Goal: Transaction & Acquisition: Purchase product/service

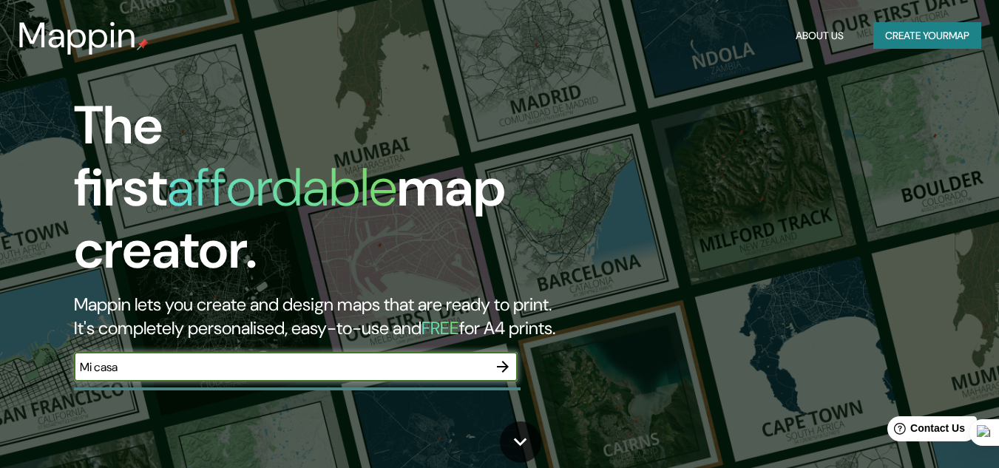
type input "Mi casa"
click at [508, 358] on icon "button" at bounding box center [503, 367] width 18 height 18
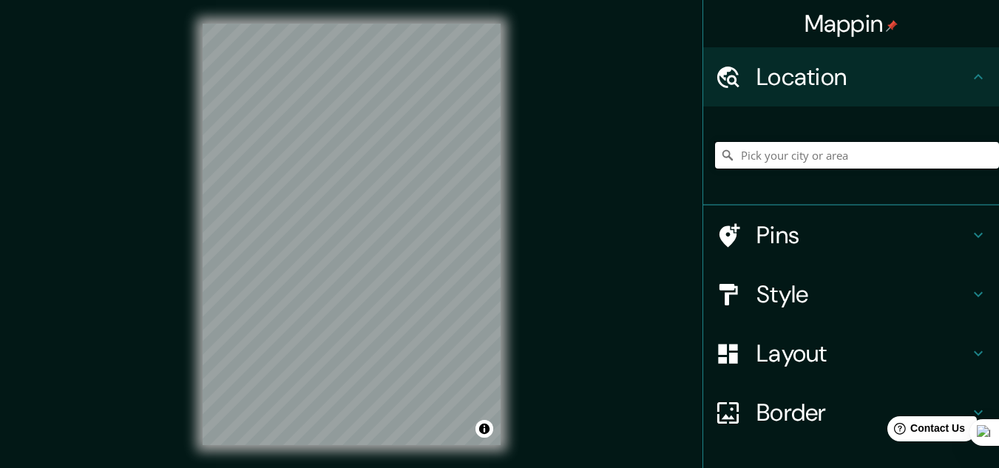
click at [790, 154] on input "Pick your city or area" at bounding box center [857, 155] width 284 height 27
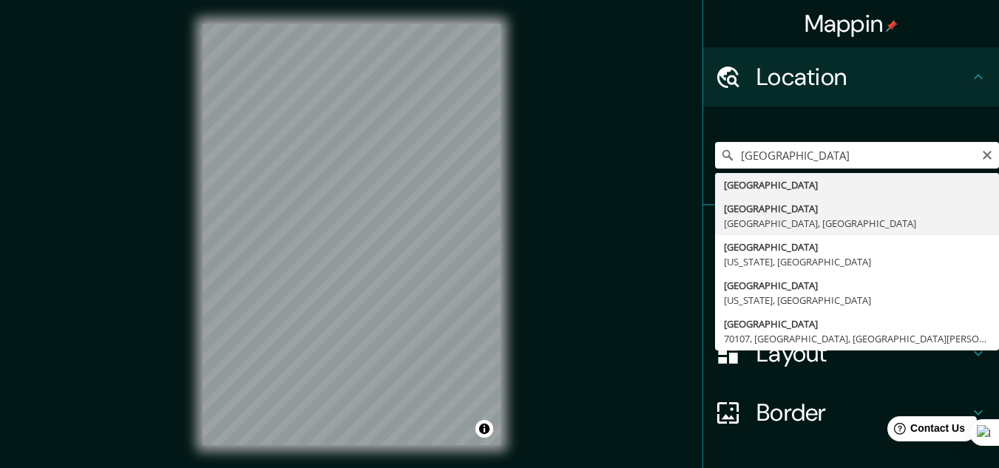
type input "[GEOGRAPHIC_DATA], [GEOGRAPHIC_DATA], [GEOGRAPHIC_DATA]"
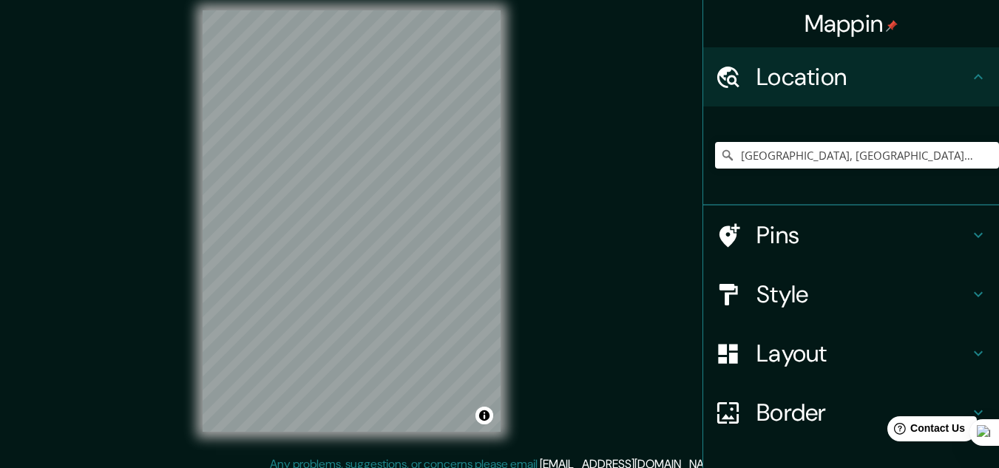
scroll to position [24, 0]
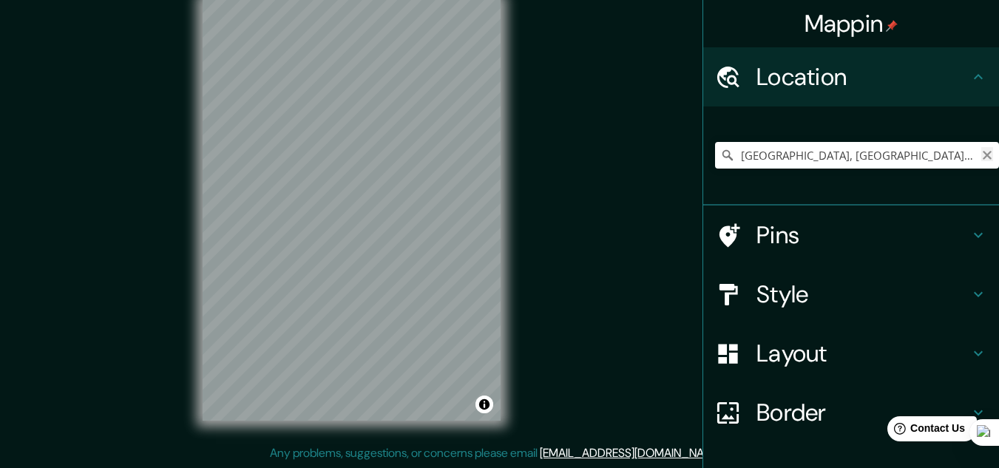
click at [981, 152] on icon "Clear" at bounding box center [987, 155] width 12 height 12
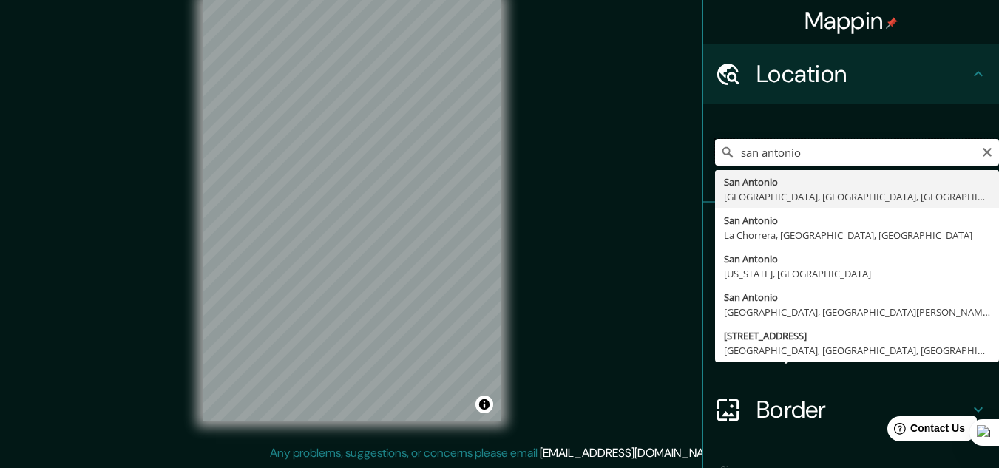
scroll to position [0, 0]
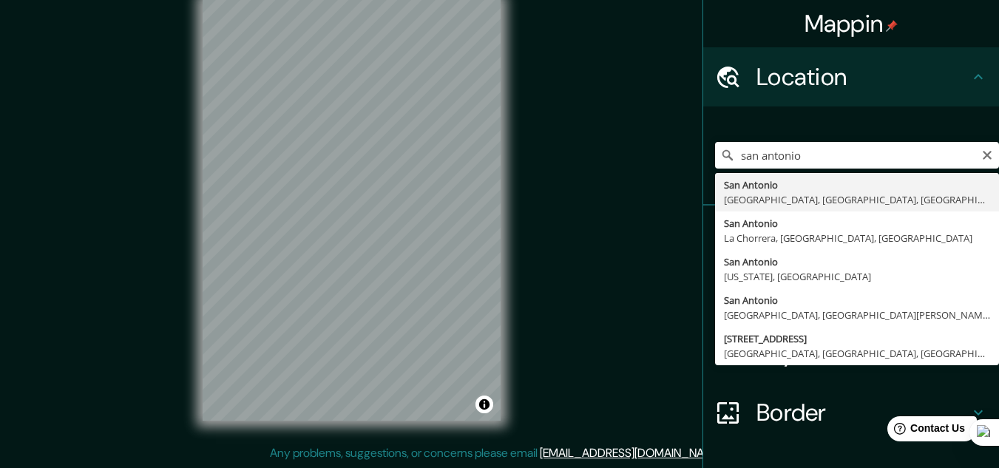
type input "[GEOGRAPHIC_DATA], [GEOGRAPHIC_DATA], [GEOGRAPHIC_DATA], [GEOGRAPHIC_DATA]"
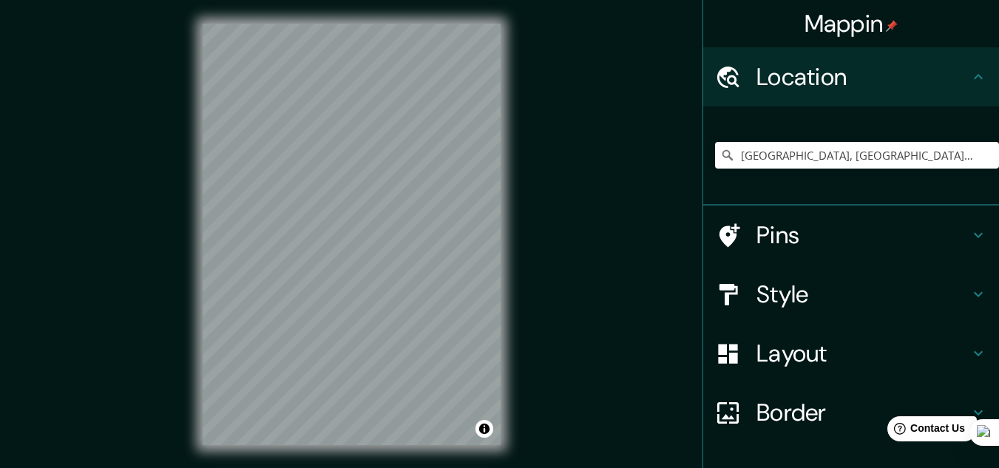
scroll to position [8, 0]
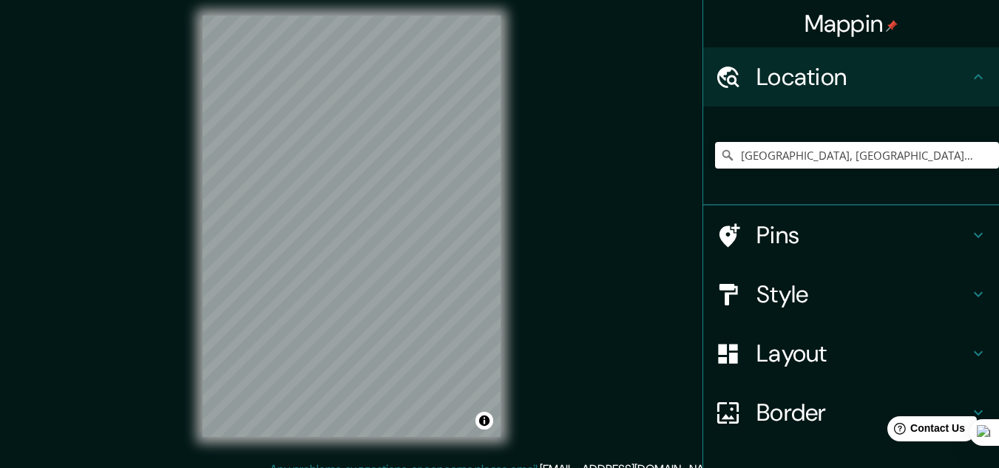
click at [823, 288] on h4 "Style" at bounding box center [863, 295] width 213 height 30
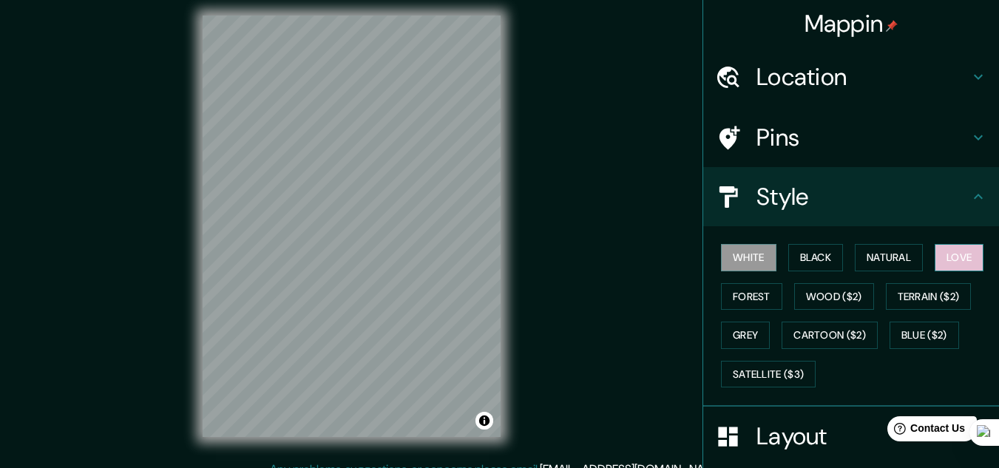
click at [939, 257] on button "Love" at bounding box center [959, 257] width 49 height 27
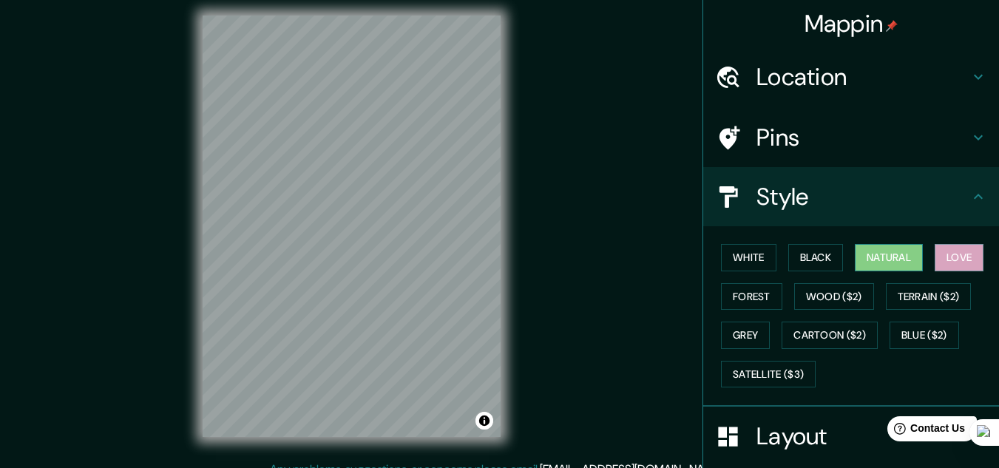
click at [876, 250] on button "Natural" at bounding box center [889, 257] width 68 height 27
click at [823, 249] on button "Black" at bounding box center [815, 257] width 55 height 27
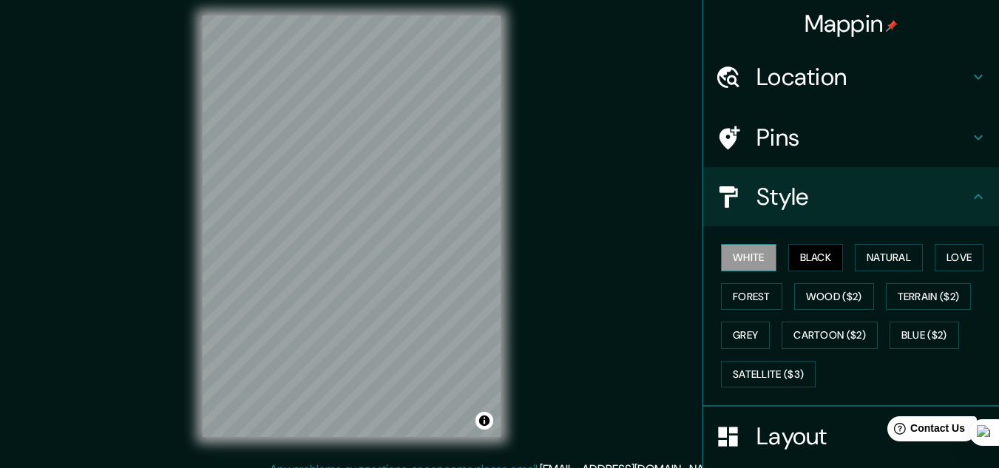
click at [731, 254] on button "White" at bounding box center [748, 257] width 55 height 27
click at [754, 335] on button "Grey" at bounding box center [745, 335] width 49 height 27
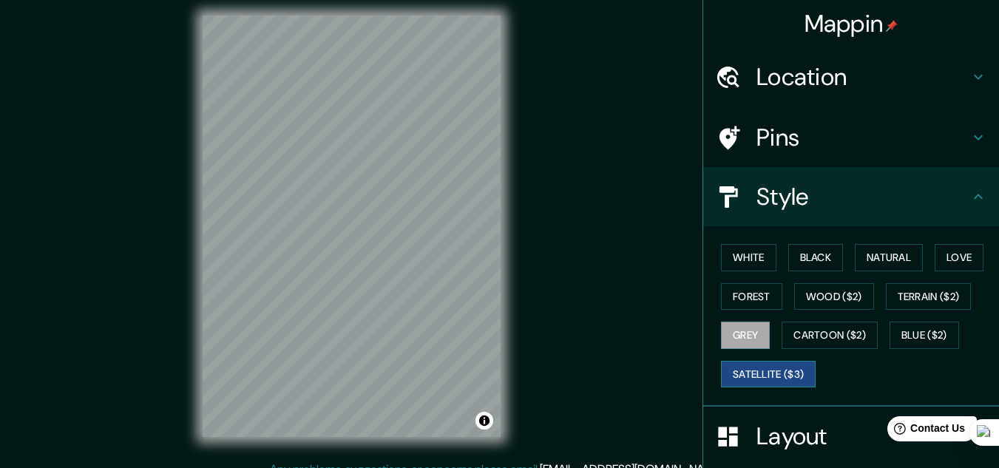
click at [752, 364] on button "Satellite ($3)" at bounding box center [768, 374] width 95 height 27
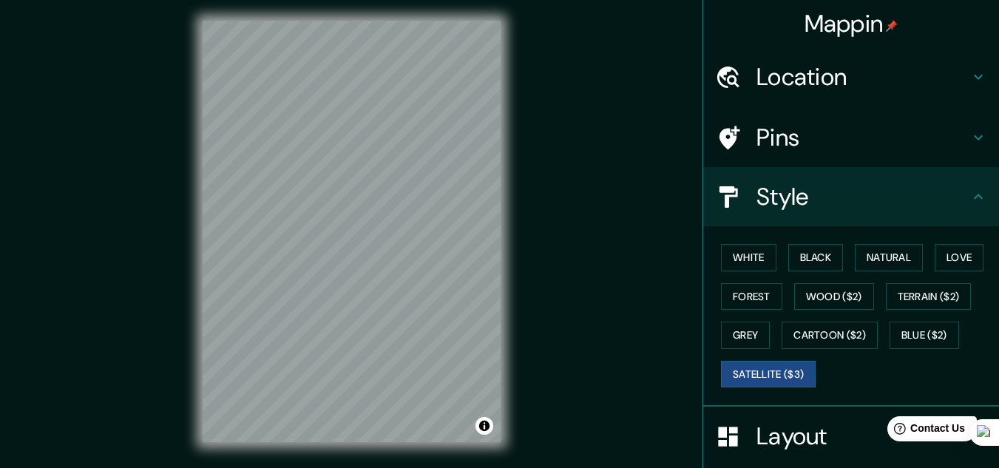
scroll to position [0, 0]
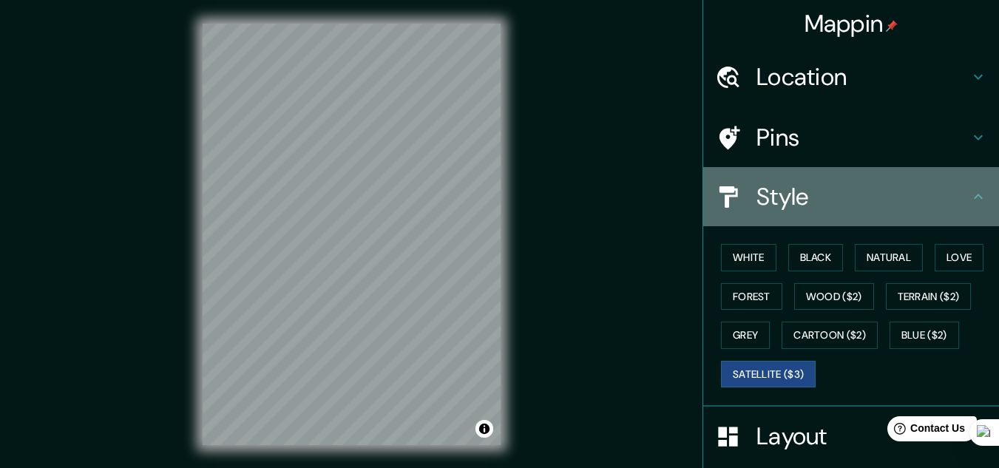
click at [974, 197] on icon at bounding box center [978, 196] width 9 height 5
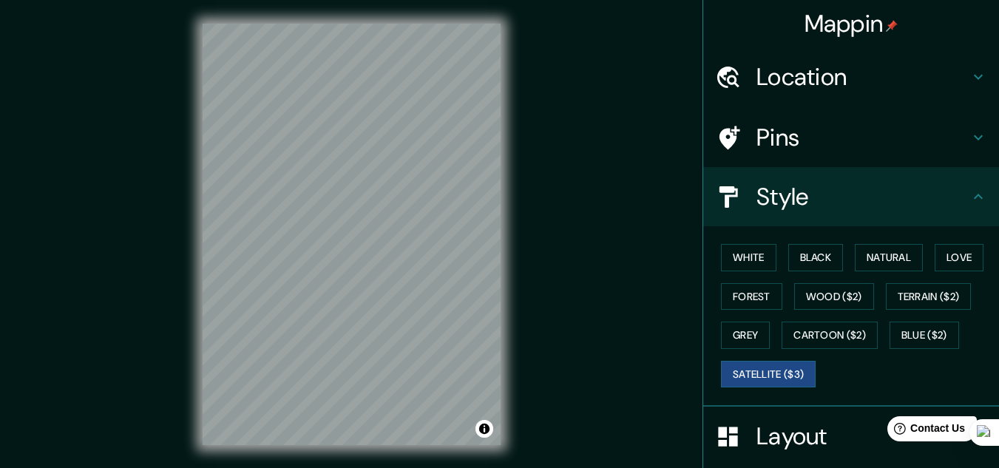
click at [970, 191] on icon at bounding box center [979, 197] width 18 height 18
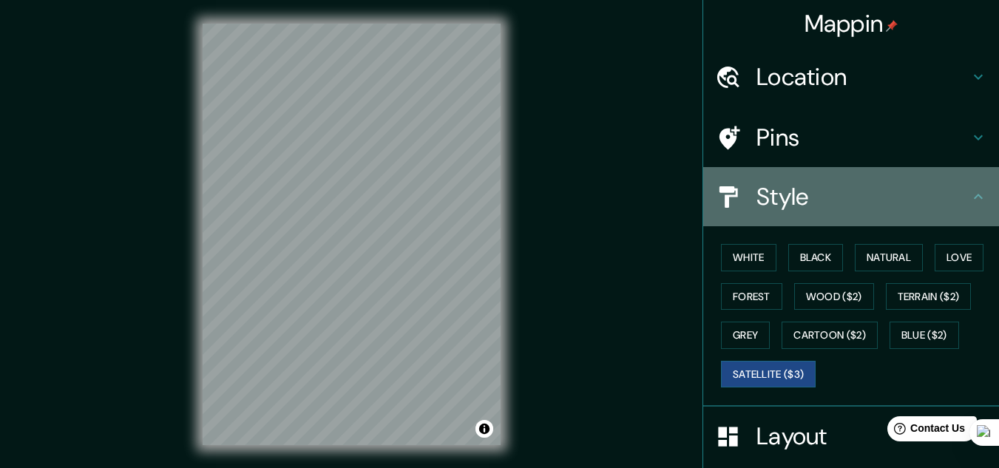
click at [723, 191] on icon at bounding box center [729, 196] width 18 height 21
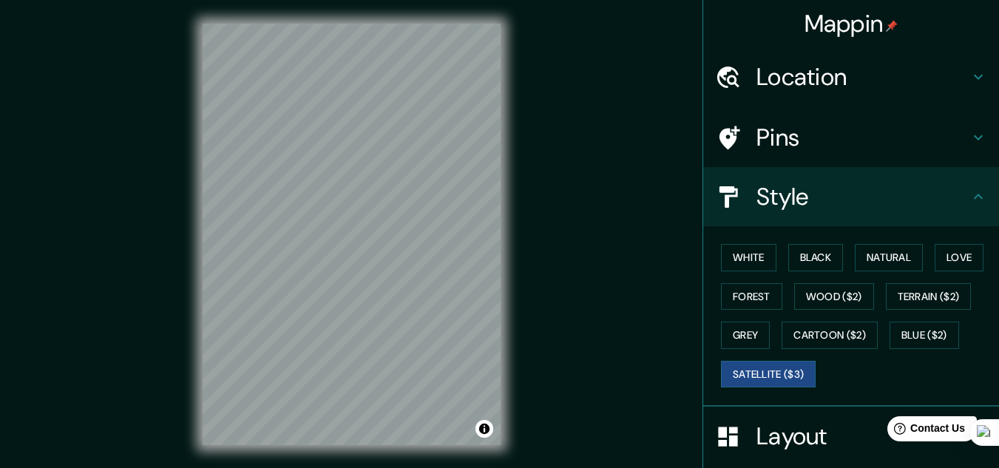
click at [853, 196] on h4 "Style" at bounding box center [863, 197] width 213 height 30
click at [854, 84] on h4 "Location" at bounding box center [863, 77] width 213 height 30
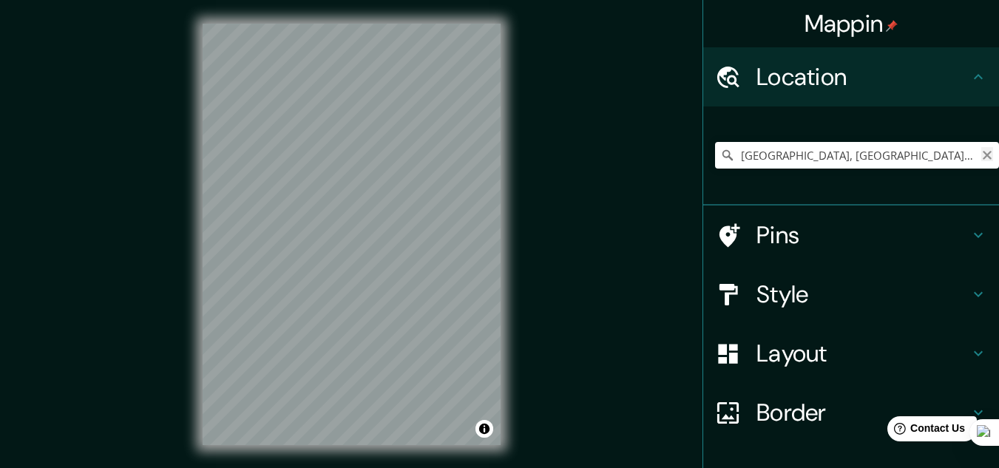
click at [983, 155] on icon "Clear" at bounding box center [987, 155] width 9 height 9
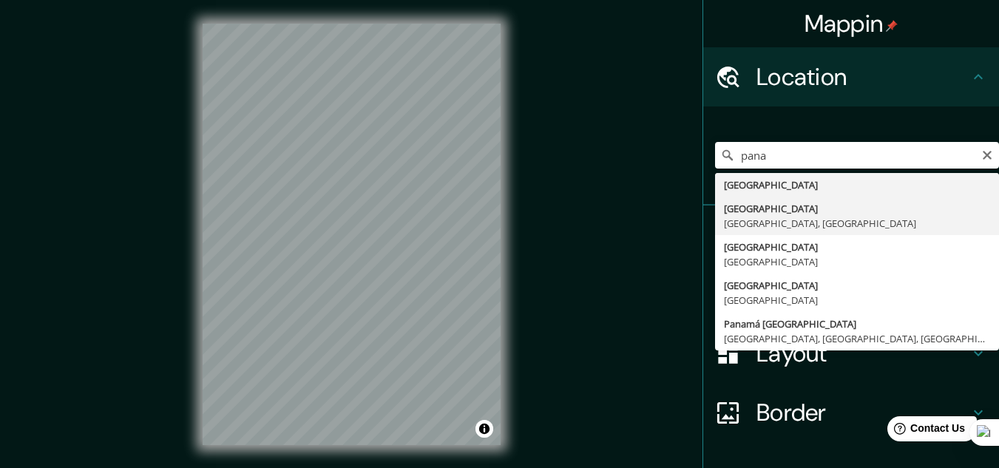
type input "[GEOGRAPHIC_DATA], [GEOGRAPHIC_DATA], [GEOGRAPHIC_DATA]"
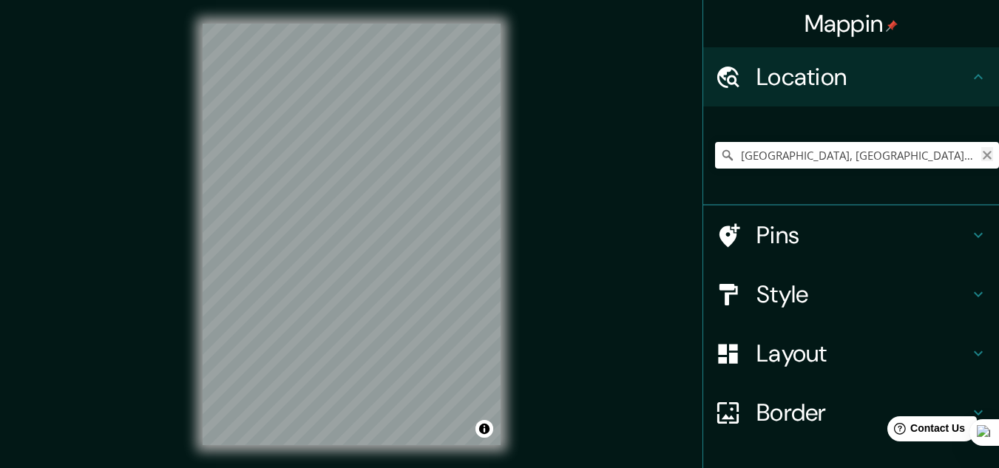
click at [981, 158] on icon "Clear" at bounding box center [987, 155] width 12 height 12
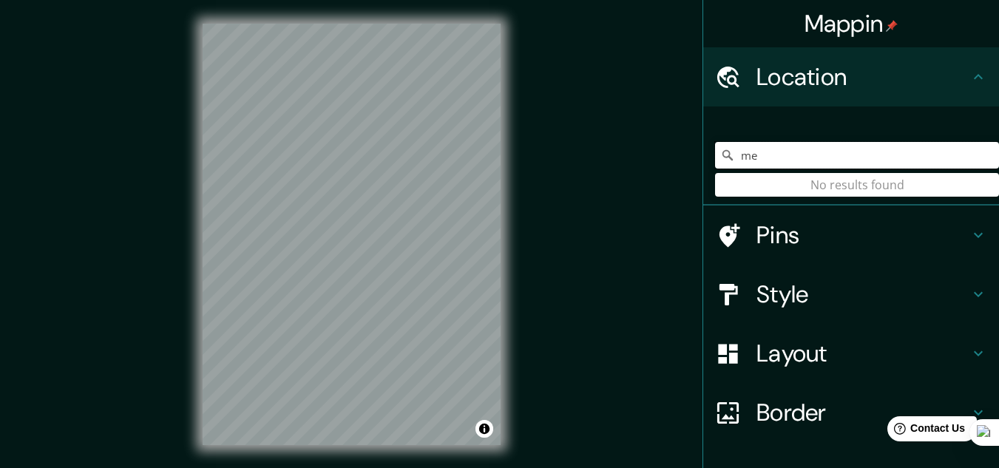
type input "m"
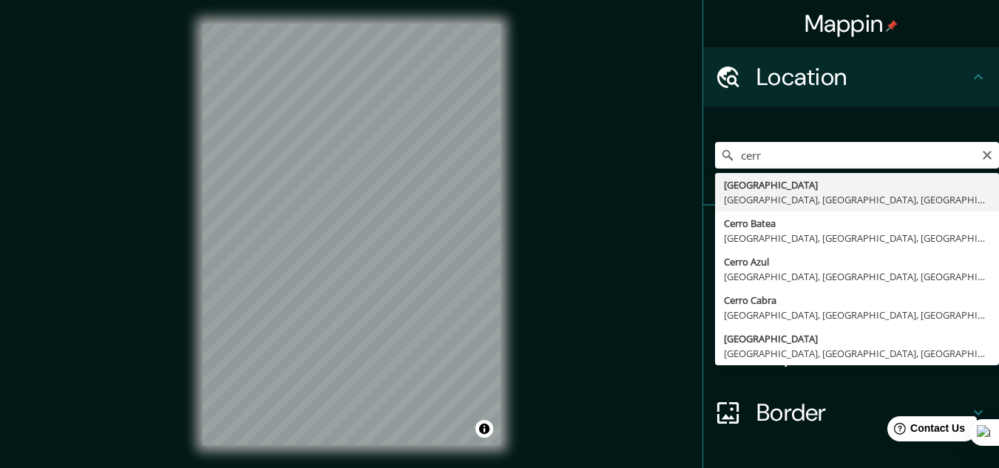
type input "[GEOGRAPHIC_DATA], [GEOGRAPHIC_DATA], [GEOGRAPHIC_DATA], [GEOGRAPHIC_DATA]"
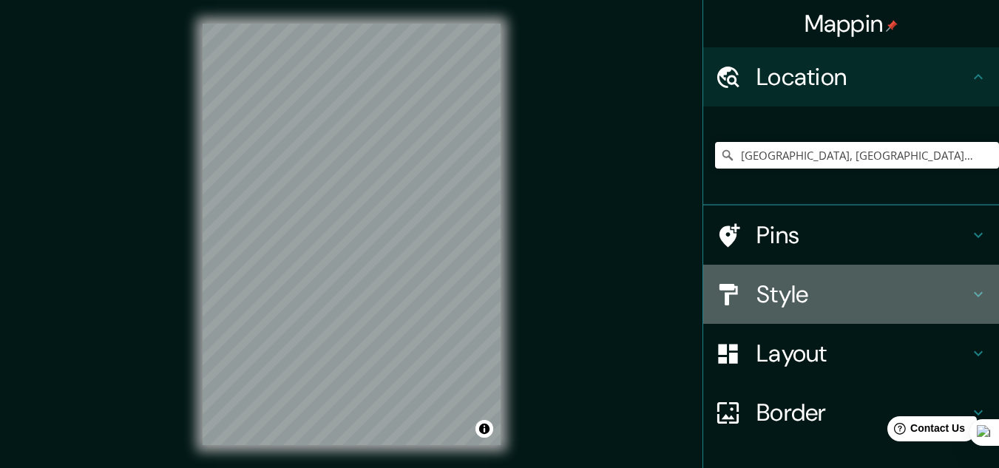
click at [826, 290] on h4 "Style" at bounding box center [863, 295] width 213 height 30
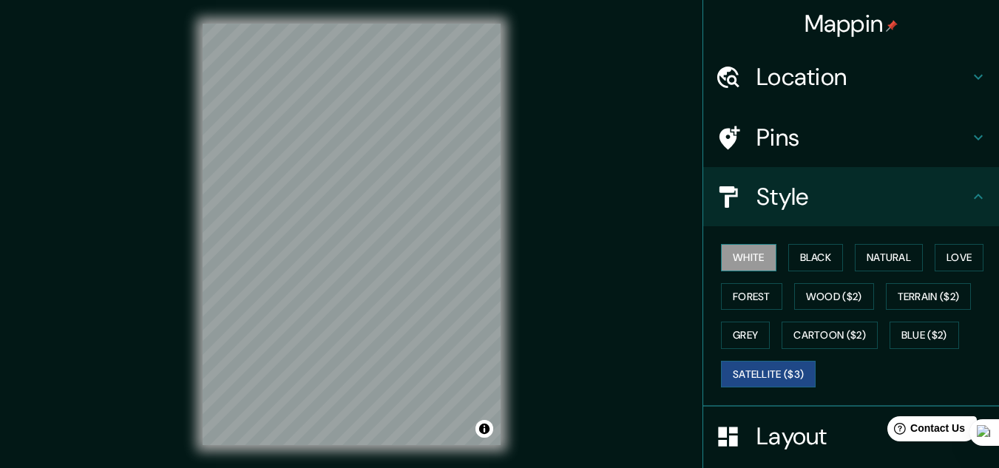
click at [757, 248] on button "White" at bounding box center [748, 257] width 55 height 27
click at [788, 260] on button "Black" at bounding box center [815, 257] width 55 height 27
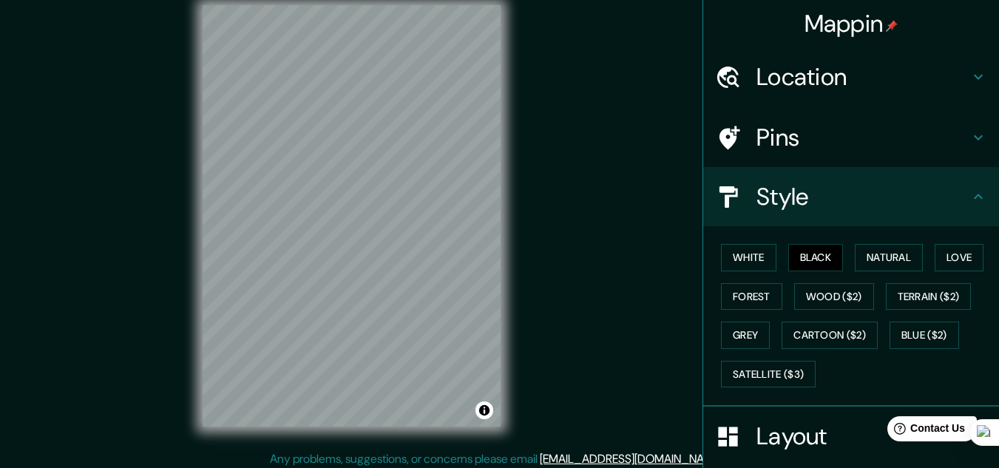
scroll to position [22, 0]
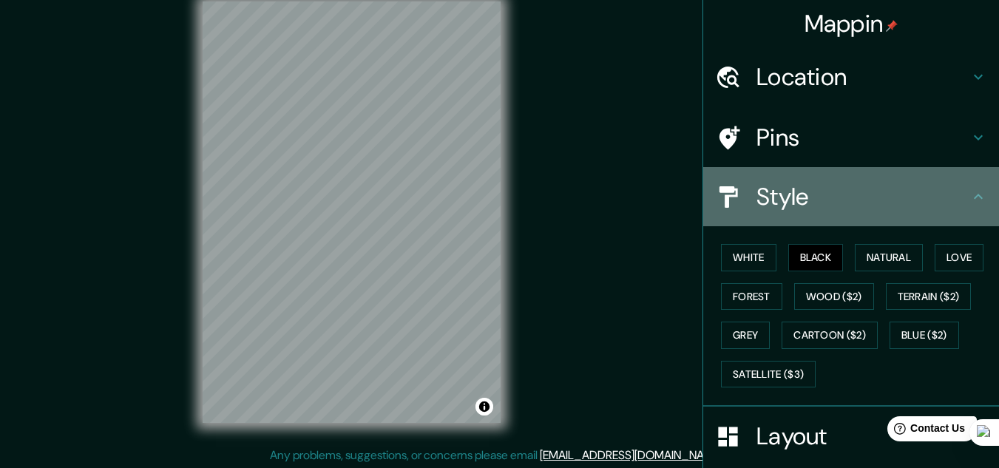
click at [970, 194] on icon at bounding box center [979, 197] width 18 height 18
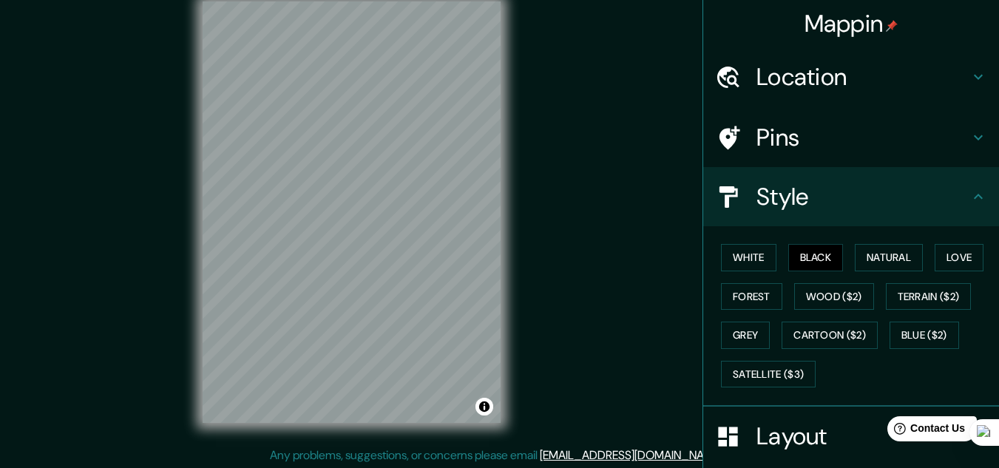
click at [754, 170] on div "Style" at bounding box center [851, 196] width 296 height 59
click at [970, 196] on icon at bounding box center [979, 197] width 18 height 18
click at [818, 121] on div "Pins" at bounding box center [851, 137] width 296 height 59
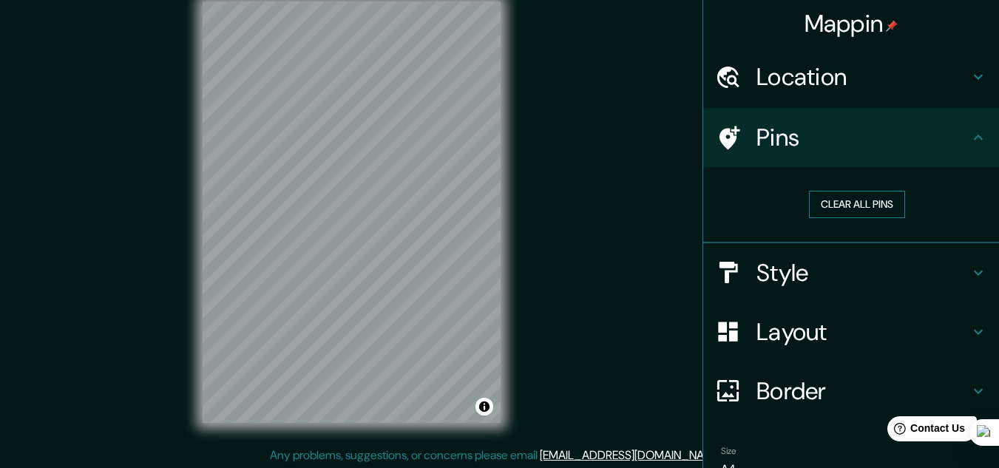
click at [860, 205] on button "Clear all pins" at bounding box center [857, 204] width 96 height 27
click at [843, 204] on button "Clear all pins" at bounding box center [857, 204] width 96 height 27
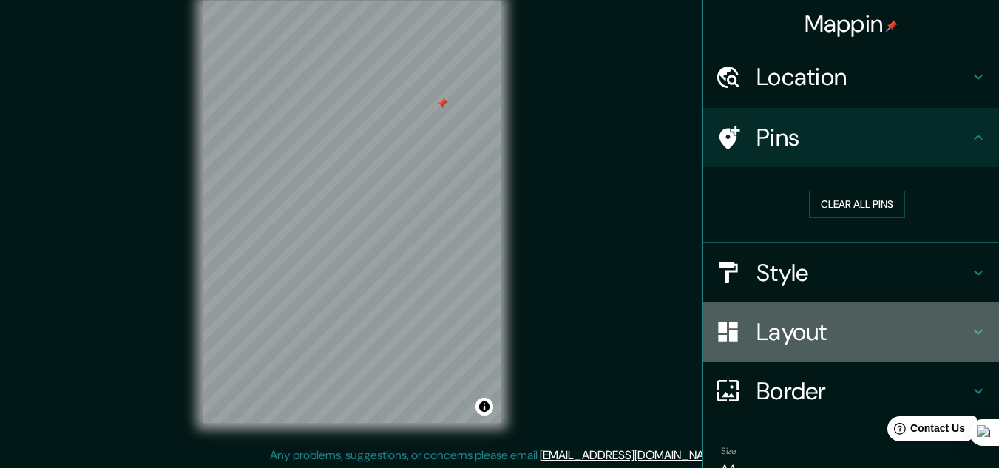
click at [767, 335] on h4 "Layout" at bounding box center [863, 332] width 213 height 30
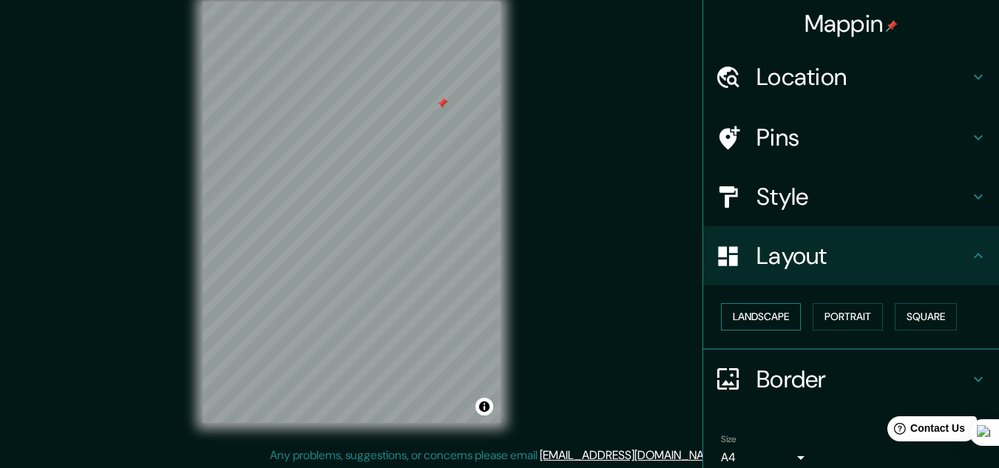
click at [771, 315] on button "Landscape" at bounding box center [761, 316] width 80 height 27
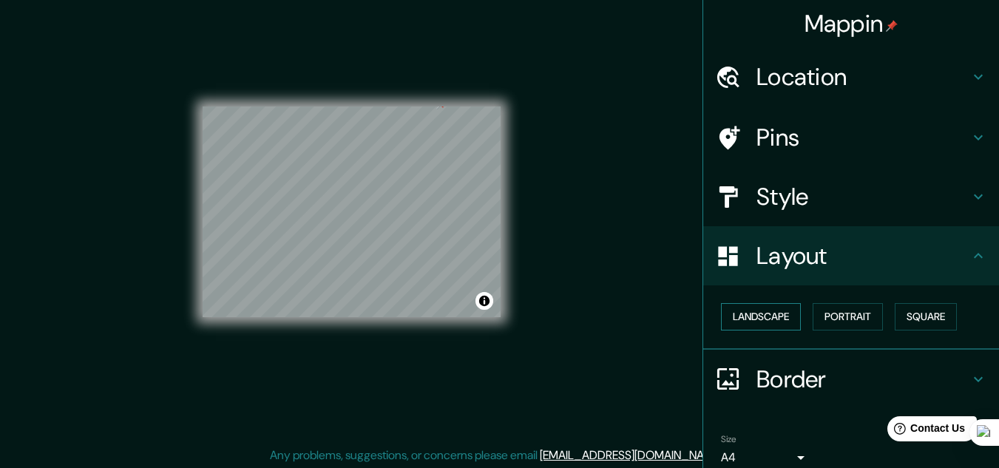
click at [771, 315] on button "Landscape" at bounding box center [761, 316] width 80 height 27
click at [833, 319] on button "Portrait" at bounding box center [848, 316] width 70 height 27
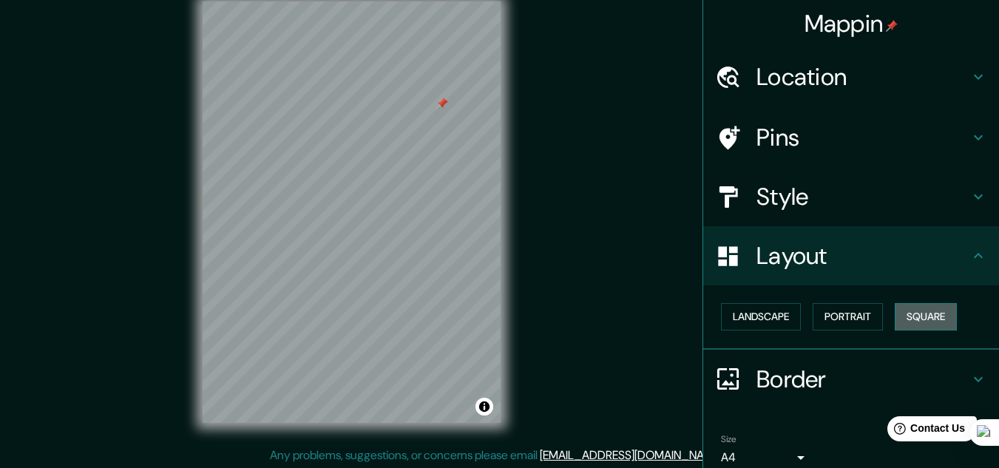
click at [896, 319] on button "Square" at bounding box center [926, 316] width 62 height 27
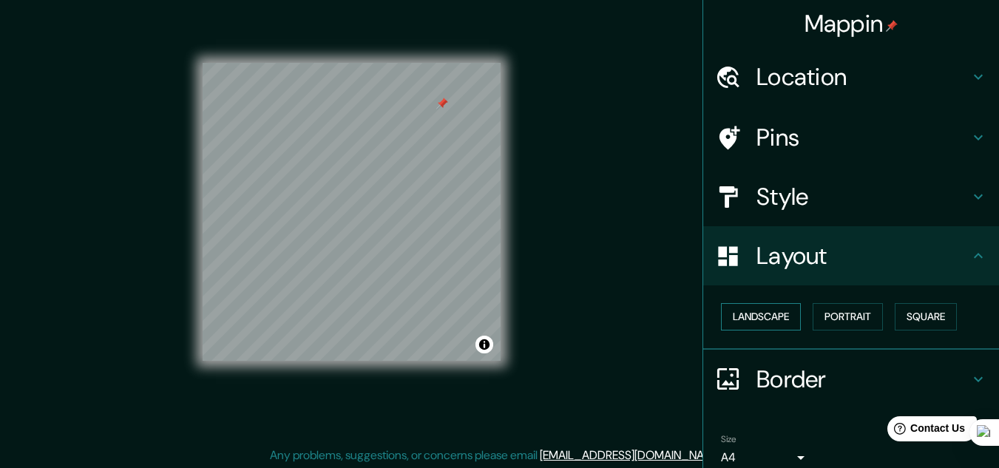
click at [740, 310] on button "Landscape" at bounding box center [761, 316] width 80 height 27
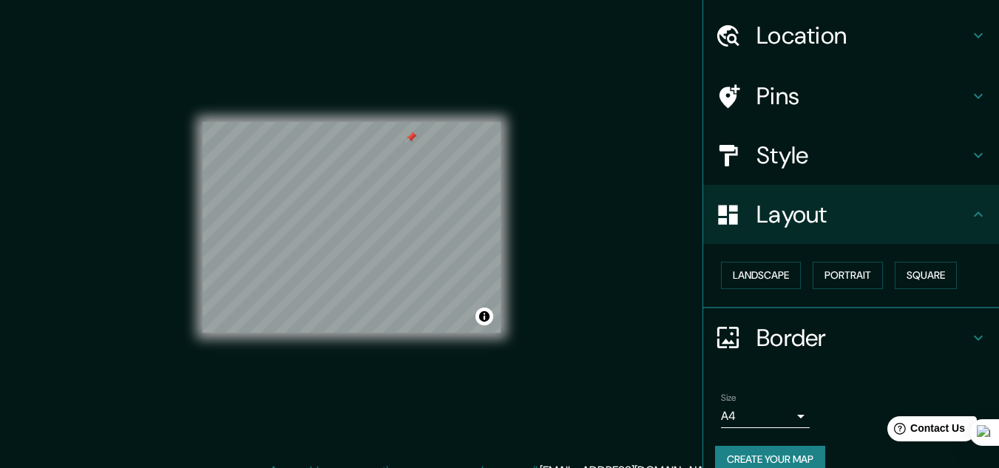
scroll to position [64, 0]
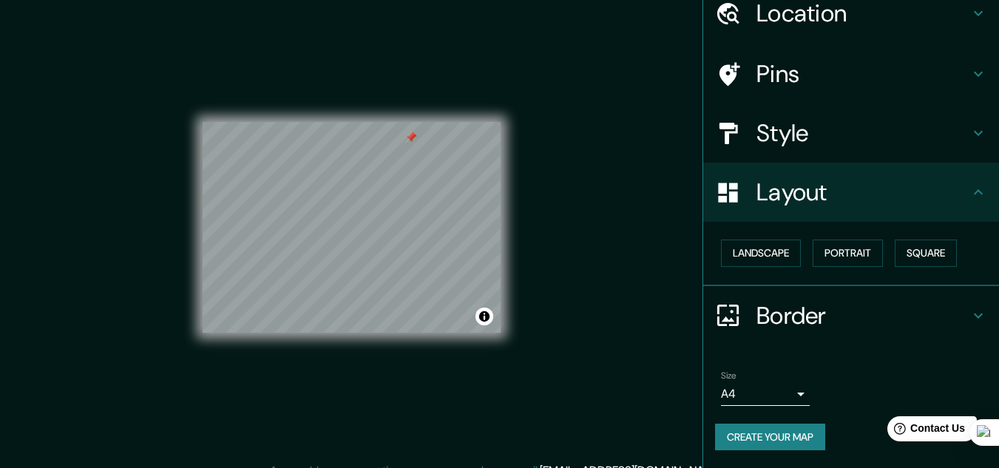
click at [805, 311] on h4 "Border" at bounding box center [863, 316] width 213 height 30
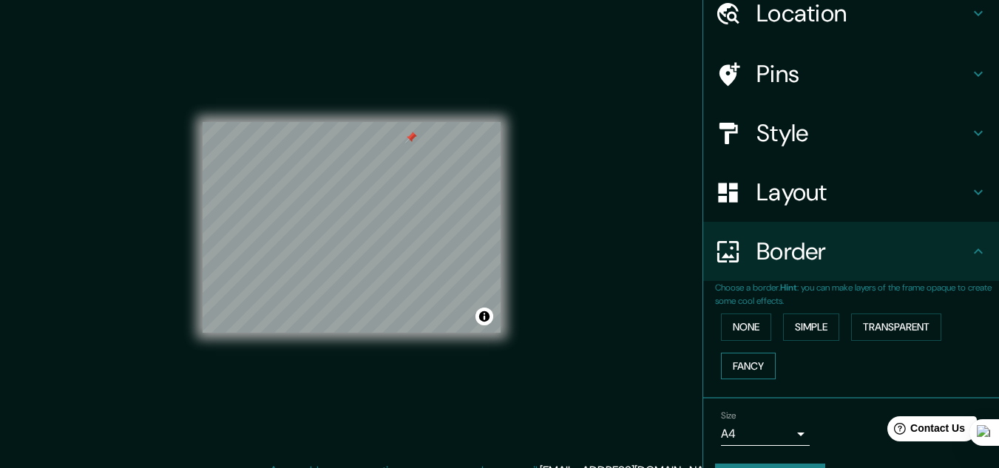
click at [741, 364] on button "Fancy" at bounding box center [748, 366] width 55 height 27
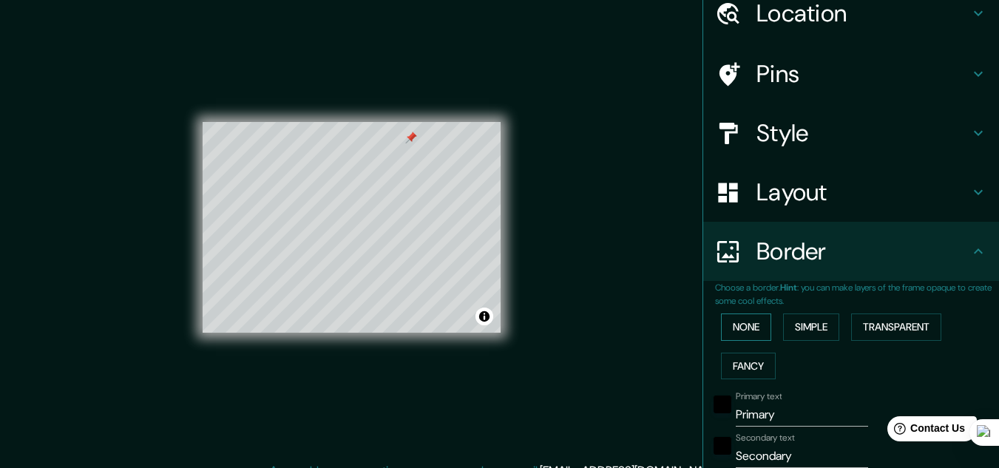
click at [744, 326] on button "None" at bounding box center [746, 327] width 50 height 27
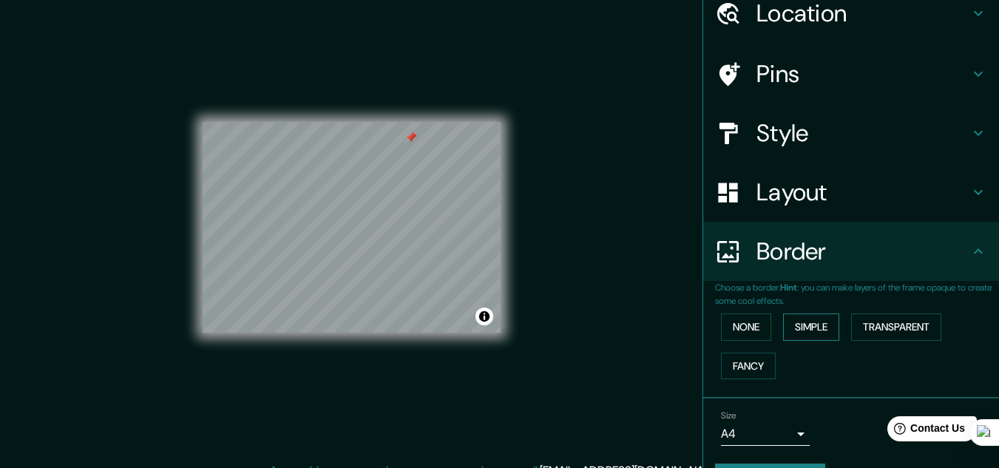
click at [788, 328] on button "Simple" at bounding box center [811, 327] width 56 height 27
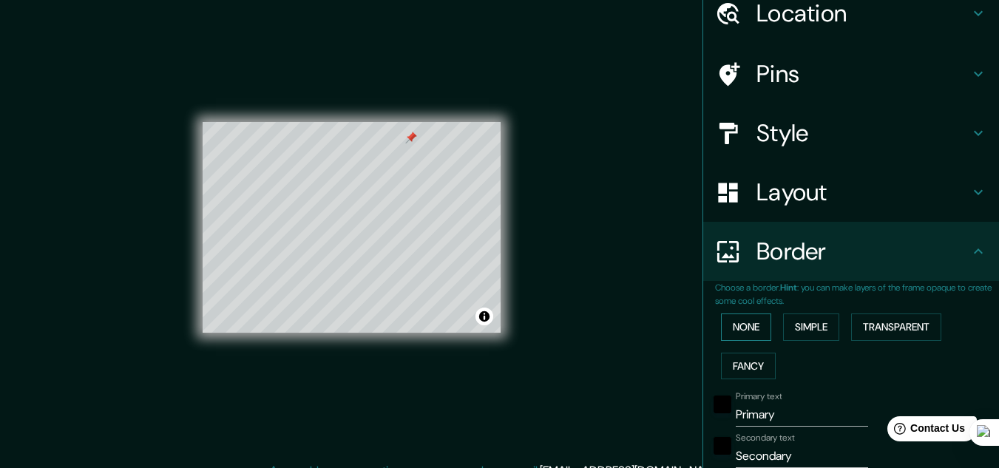
click at [735, 319] on button "None" at bounding box center [746, 327] width 50 height 27
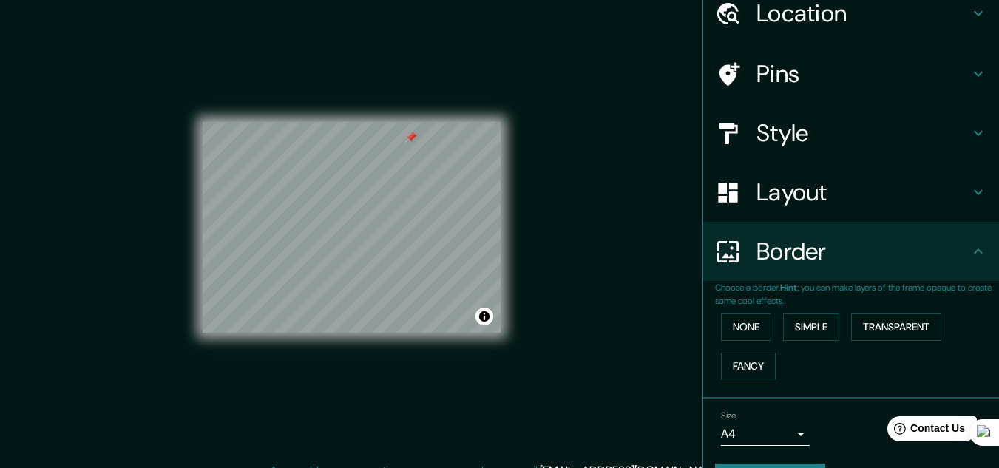
scroll to position [104, 0]
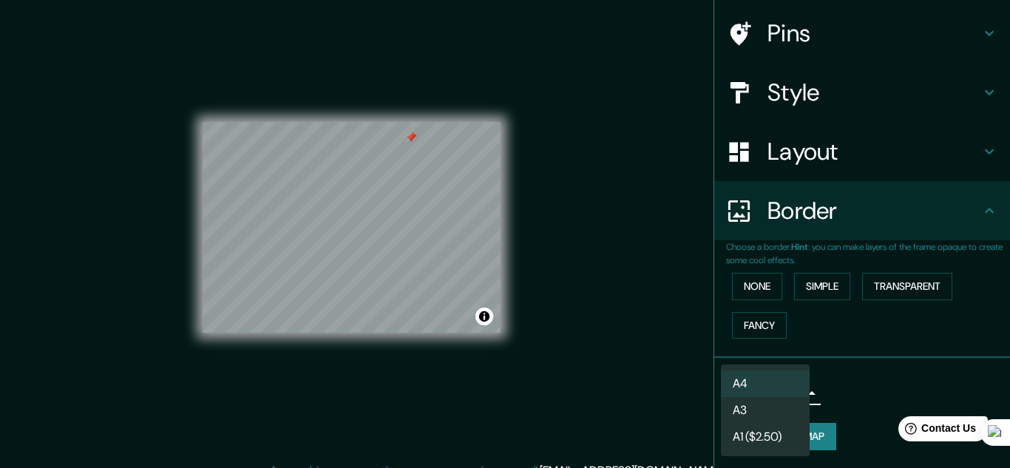
click at [785, 393] on body "Mappin Location [GEOGRAPHIC_DATA], [GEOGRAPHIC_DATA], [GEOGRAPHIC_DATA], [GEOGR…" at bounding box center [505, 227] width 1010 height 468
click at [781, 405] on li "A3" at bounding box center [765, 410] width 89 height 27
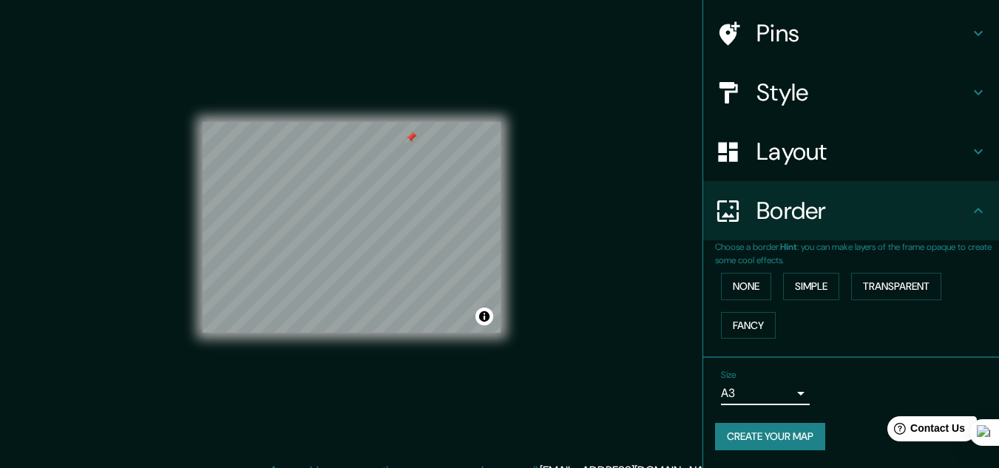
click at [787, 396] on body "Mappin Location [GEOGRAPHIC_DATA], [GEOGRAPHIC_DATA], [GEOGRAPHIC_DATA], [GEOGR…" at bounding box center [499, 227] width 999 height 468
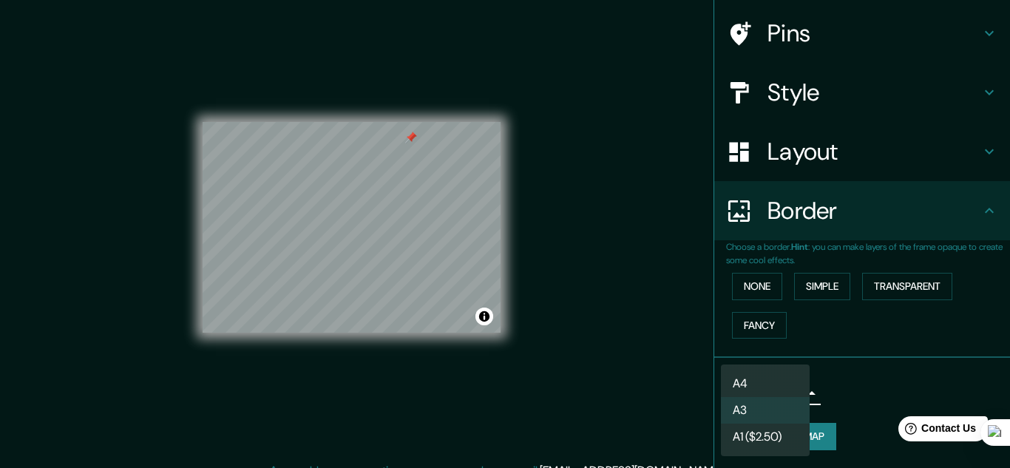
click at [764, 376] on li "A4" at bounding box center [765, 384] width 89 height 27
type input "single"
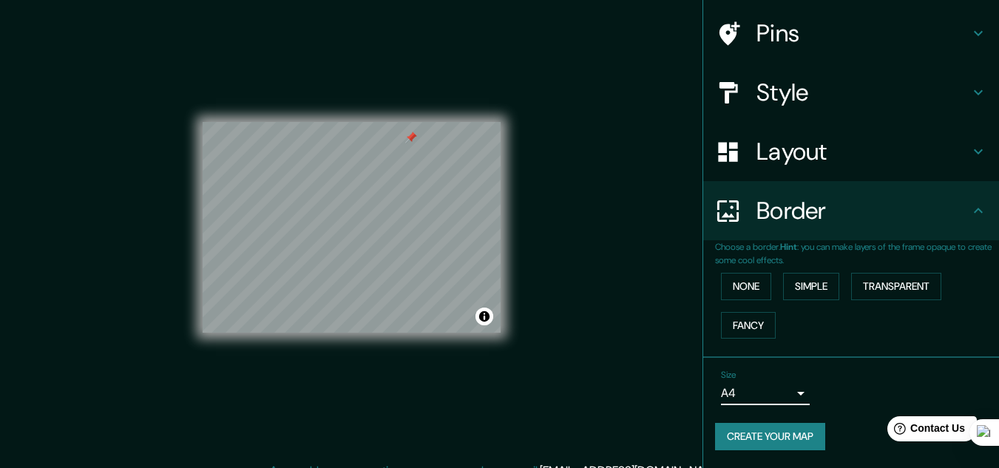
click at [792, 434] on button "Create your map" at bounding box center [770, 436] width 110 height 27
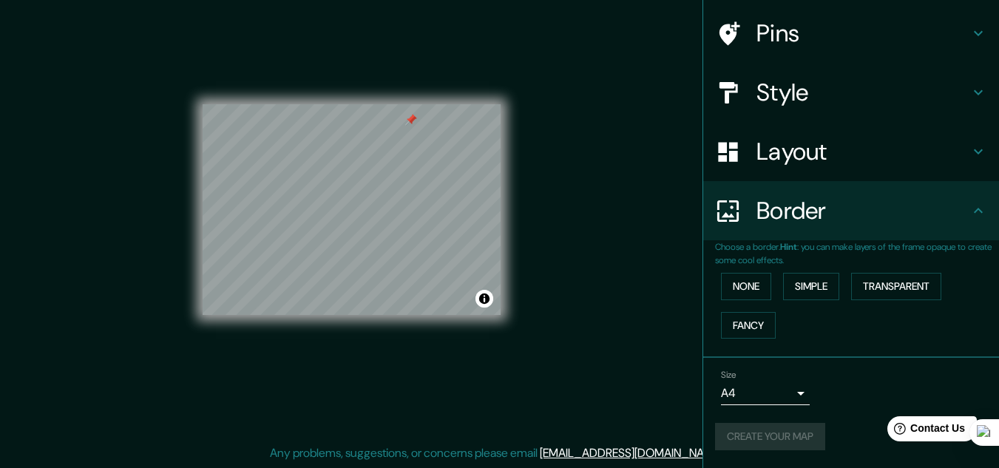
click at [771, 443] on div "Create your map" at bounding box center [851, 436] width 272 height 27
click at [768, 434] on button "Create your map" at bounding box center [770, 436] width 110 height 27
click at [768, 434] on div "Create your map" at bounding box center [851, 436] width 272 height 27
click at [758, 393] on body "Mappin Location [GEOGRAPHIC_DATA], [GEOGRAPHIC_DATA], [GEOGRAPHIC_DATA], [GEOGR…" at bounding box center [499, 210] width 999 height 468
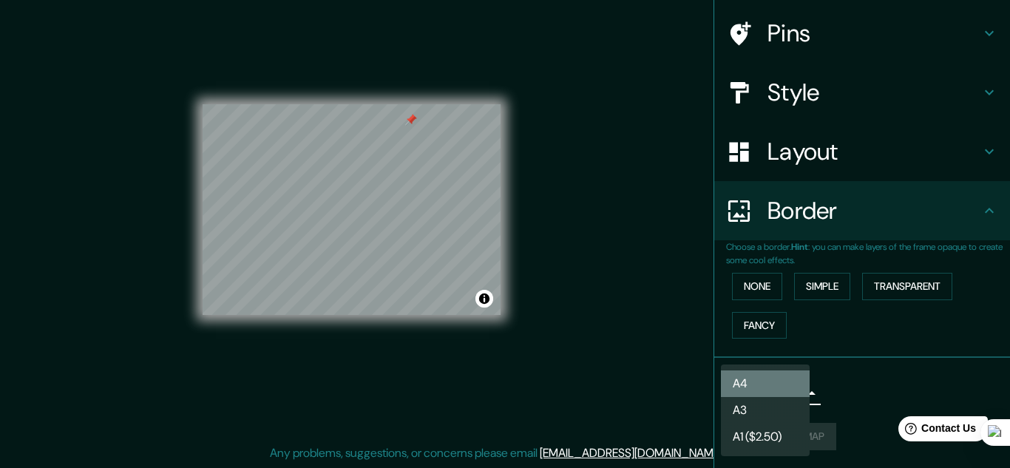
click at [758, 393] on li "A4" at bounding box center [765, 384] width 89 height 27
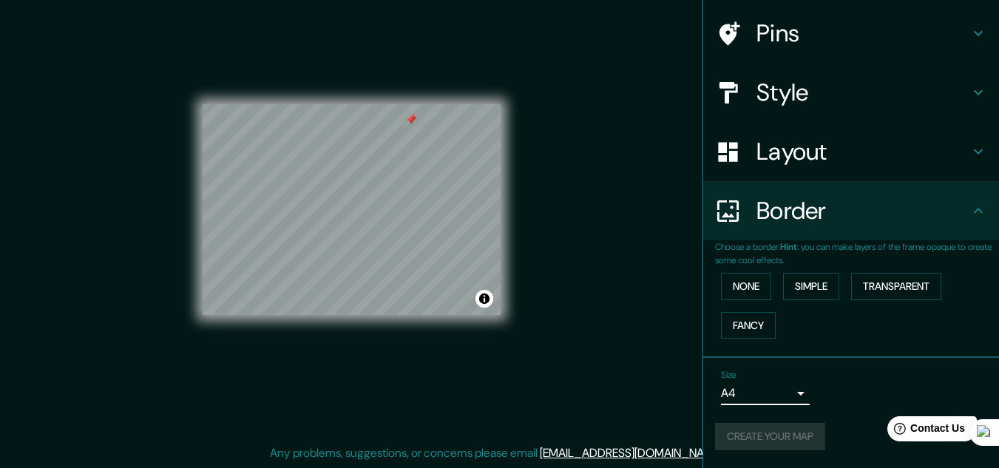
click at [771, 437] on div "Create your map" at bounding box center [851, 436] width 272 height 27
click at [617, 277] on div "Mappin Location [GEOGRAPHIC_DATA], [GEOGRAPHIC_DATA], [GEOGRAPHIC_DATA], [GEOGR…" at bounding box center [499, 222] width 999 height 493
click at [483, 297] on button "Toggle attribution" at bounding box center [485, 299] width 18 height 18
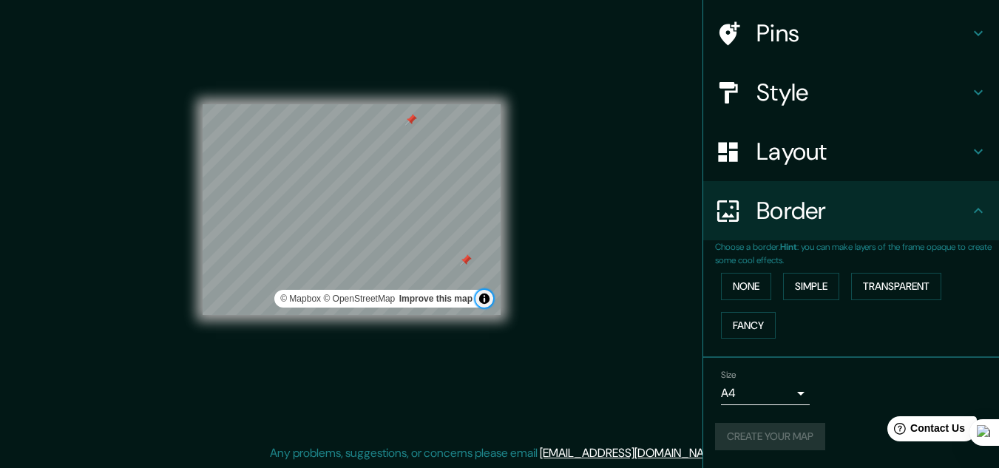
click at [483, 297] on button "Toggle attribution" at bounding box center [485, 299] width 18 height 18
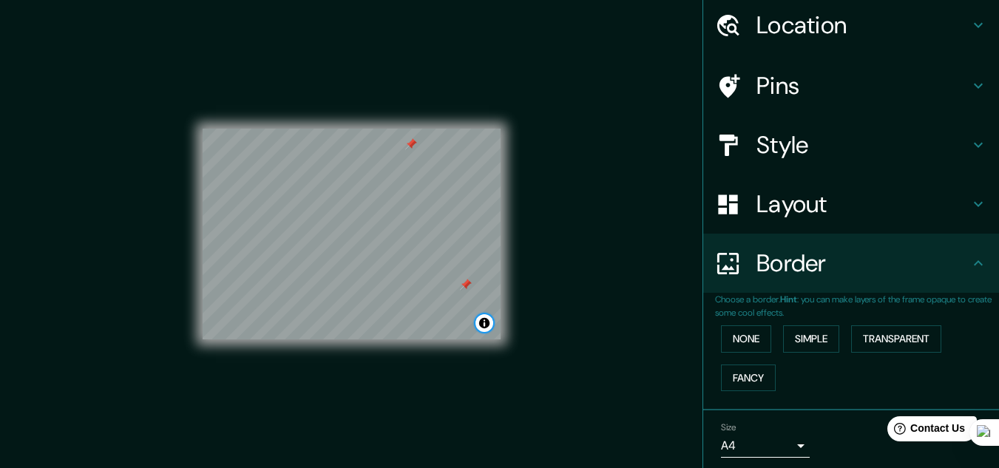
scroll to position [0, 0]
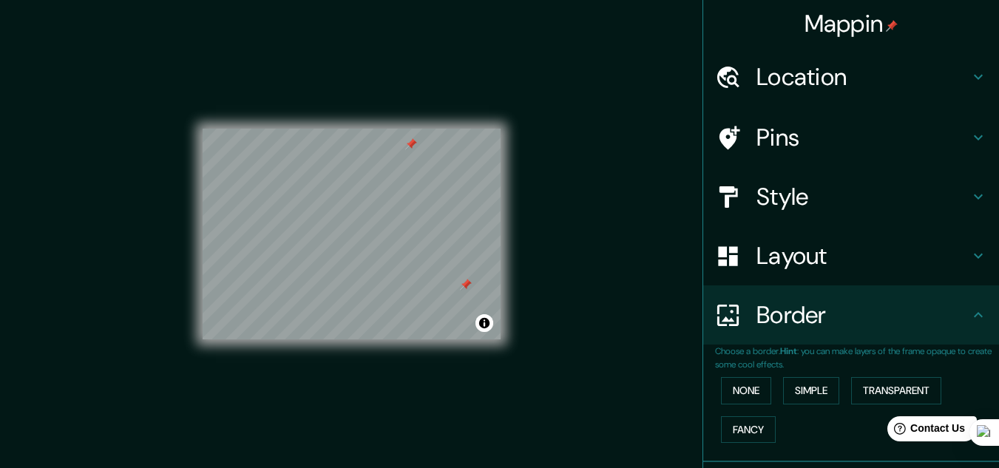
click at [750, 166] on div "Pins" at bounding box center [851, 137] width 296 height 59
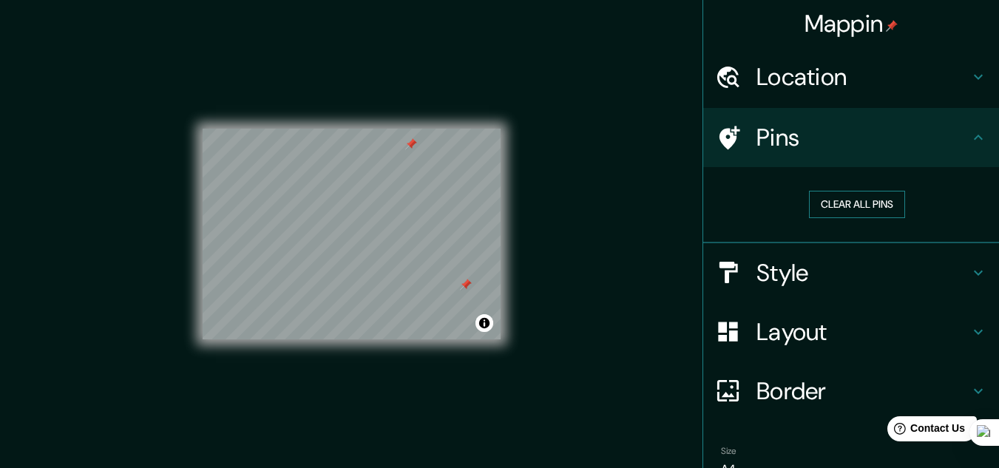
click at [840, 206] on button "Clear all pins" at bounding box center [857, 204] width 96 height 27
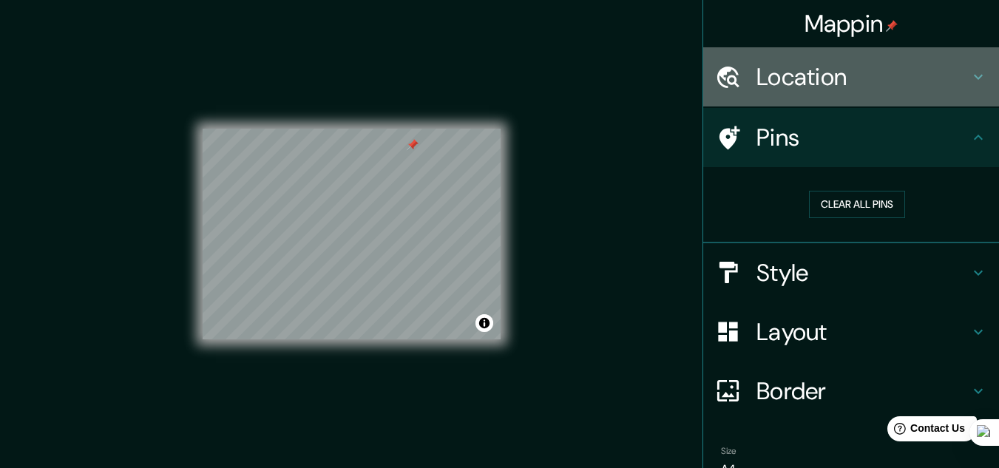
click at [928, 92] on div "Location" at bounding box center [851, 76] width 296 height 59
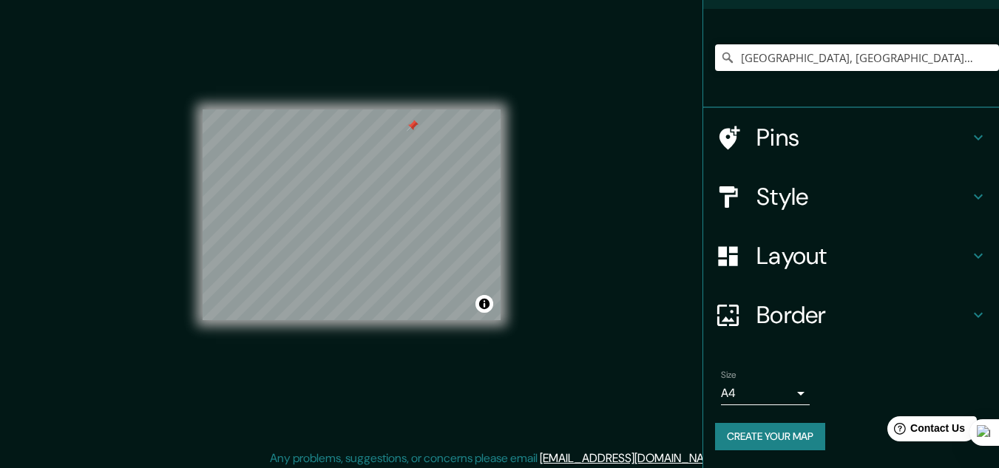
scroll to position [24, 0]
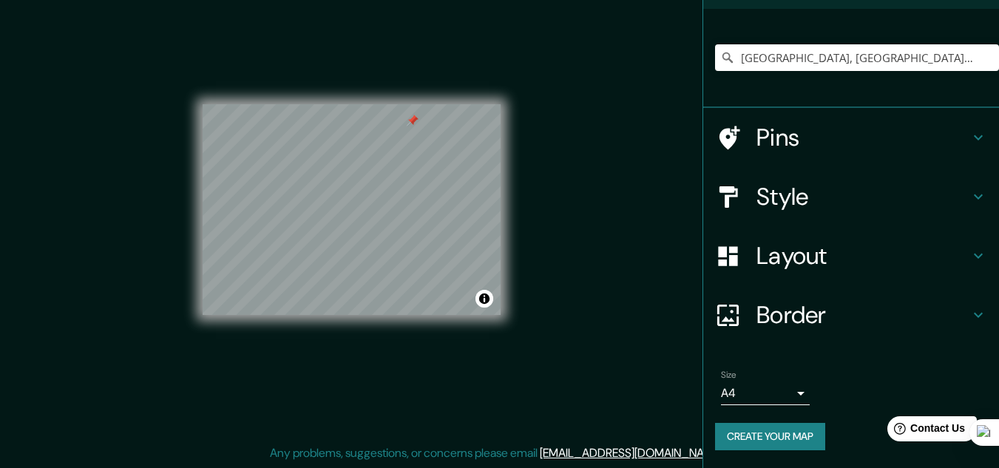
click at [753, 443] on button "Create your map" at bounding box center [770, 436] width 110 height 27
click at [783, 211] on h4 "Style" at bounding box center [863, 197] width 213 height 30
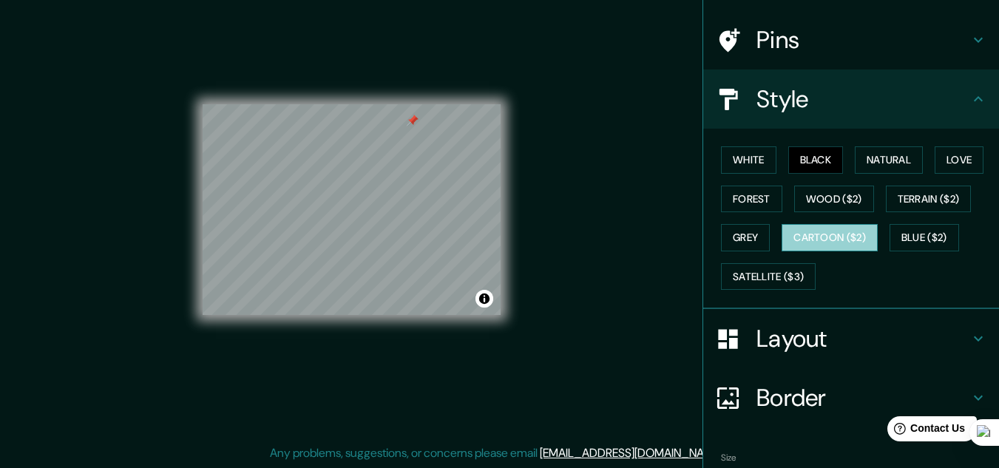
click at [825, 245] on button "Cartoon ($2)" at bounding box center [830, 237] width 96 height 27
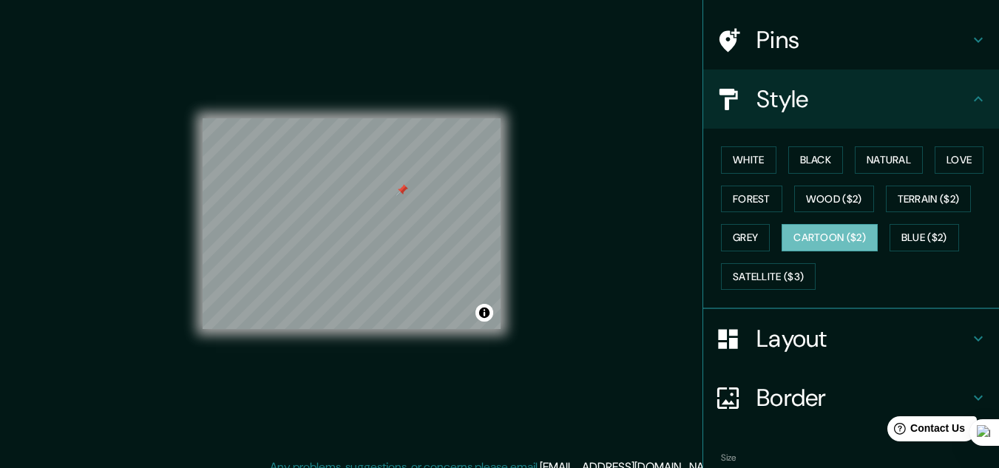
scroll to position [0, 0]
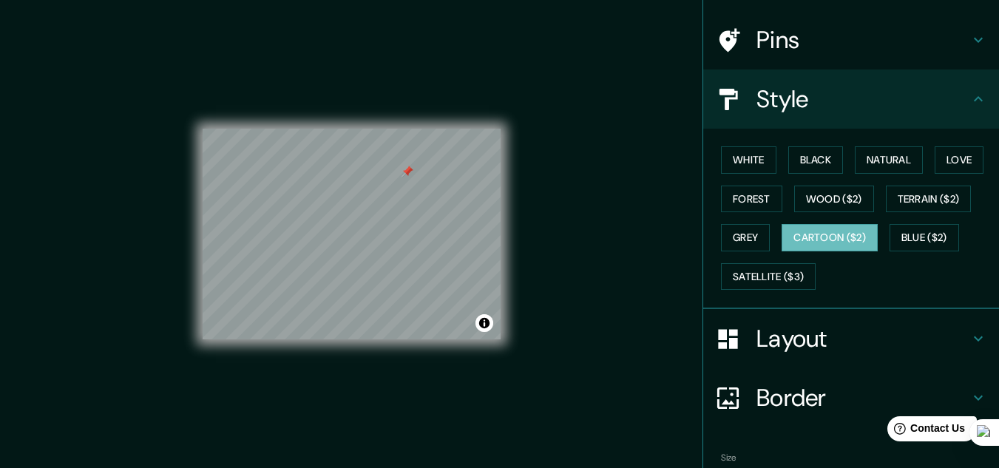
click at [800, 332] on h4 "Layout" at bounding box center [863, 339] width 213 height 30
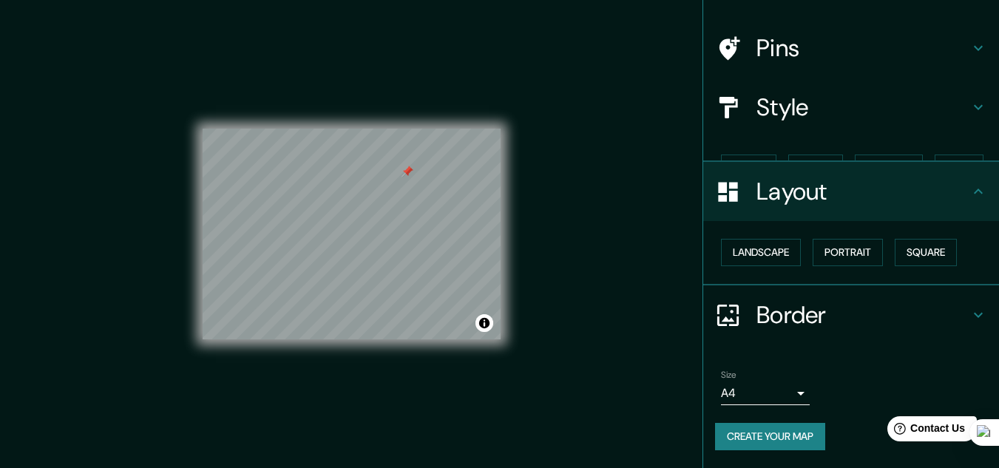
scroll to position [64, 0]
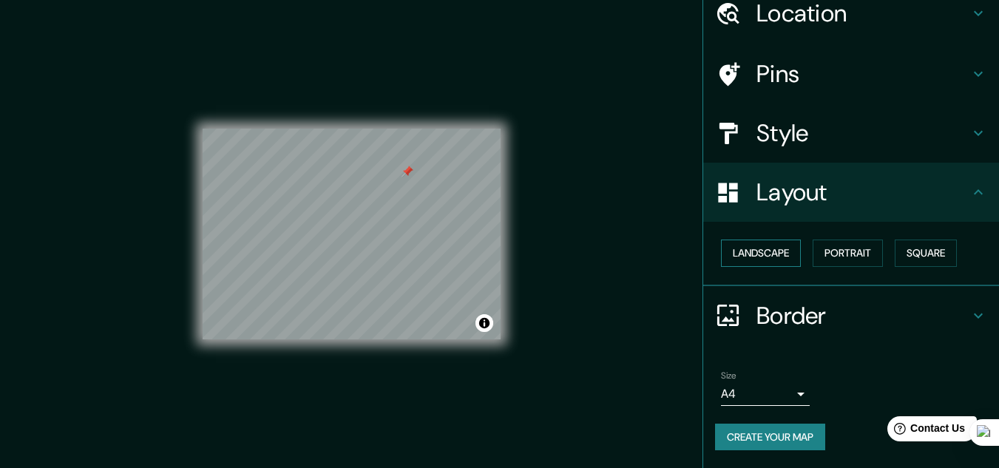
click at [771, 251] on button "Landscape" at bounding box center [761, 253] width 80 height 27
click at [854, 232] on div "Landscape [GEOGRAPHIC_DATA]" at bounding box center [851, 254] width 296 height 64
click at [854, 248] on button "Portrait" at bounding box center [848, 253] width 70 height 27
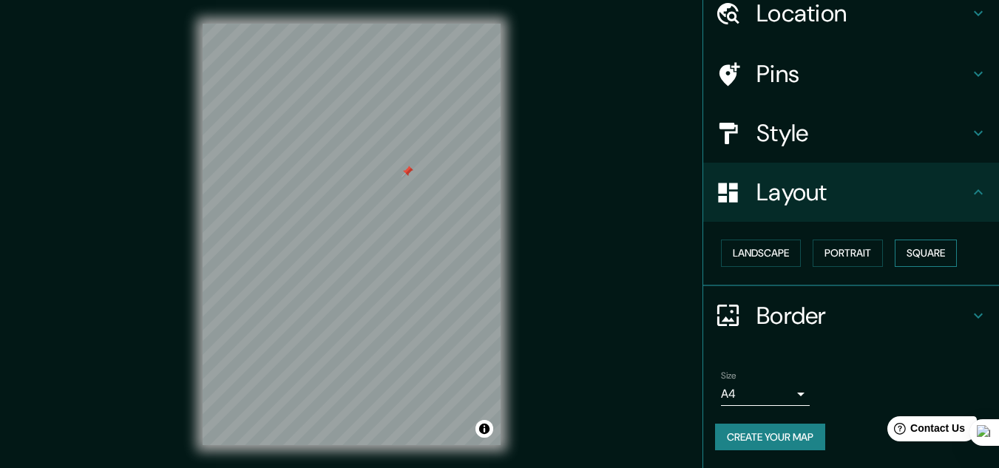
click at [915, 251] on button "Square" at bounding box center [926, 253] width 62 height 27
